Goal: Task Accomplishment & Management: Use online tool/utility

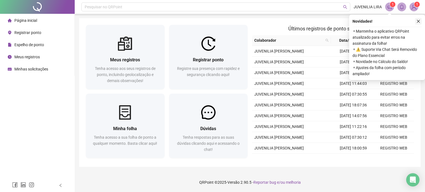
click at [420, 20] on icon "close" at bounding box center [419, 21] width 4 height 4
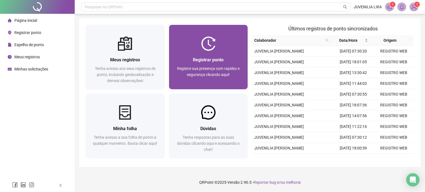
click at [201, 59] on span "Registrar ponto" at bounding box center [208, 59] width 31 height 5
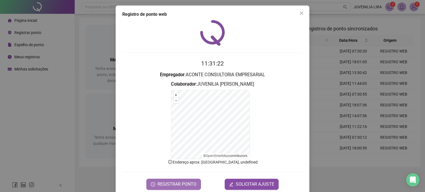
click at [178, 187] on span "REGISTRAR PONTO" at bounding box center [177, 184] width 39 height 7
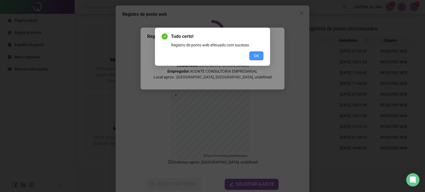
click at [255, 60] on button "OK" at bounding box center [256, 55] width 14 height 9
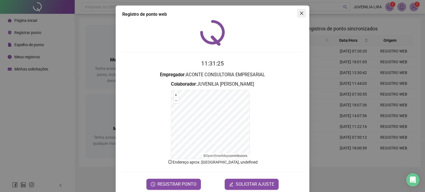
click at [300, 14] on icon "close" at bounding box center [302, 13] width 4 height 4
